Goal: Transaction & Acquisition: Subscribe to service/newsletter

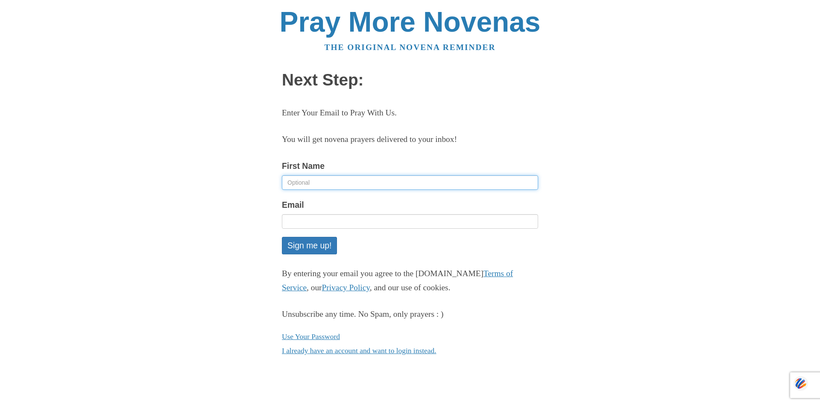
click at [328, 181] on input "First Name" at bounding box center [410, 182] width 256 height 15
type input "Shelia"
type input "shella.cavallo@gmail.com"
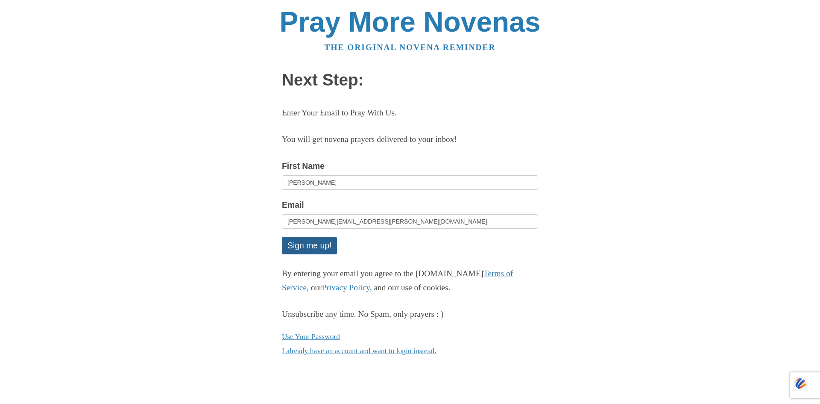
click at [308, 245] on button "Sign me up!" at bounding box center [309, 246] width 55 height 18
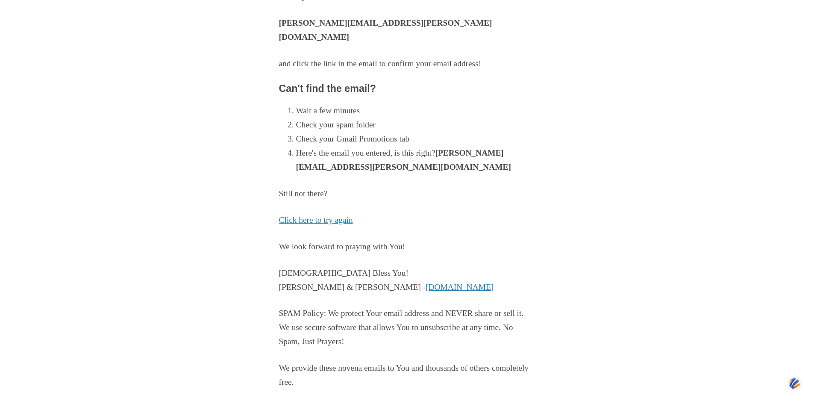
scroll to position [117, 0]
click at [425, 282] on link "[DOMAIN_NAME]" at bounding box center [459, 286] width 68 height 9
